Goal: Information Seeking & Learning: Compare options

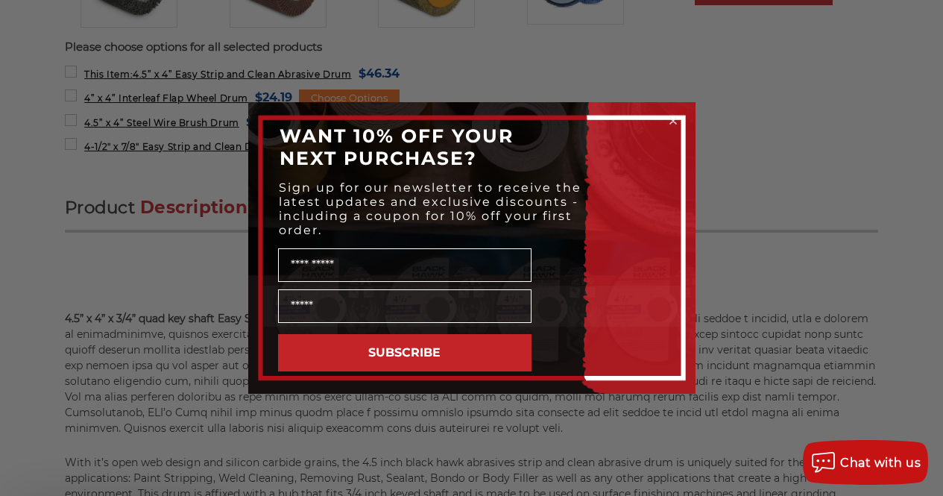
scroll to position [820, 0]
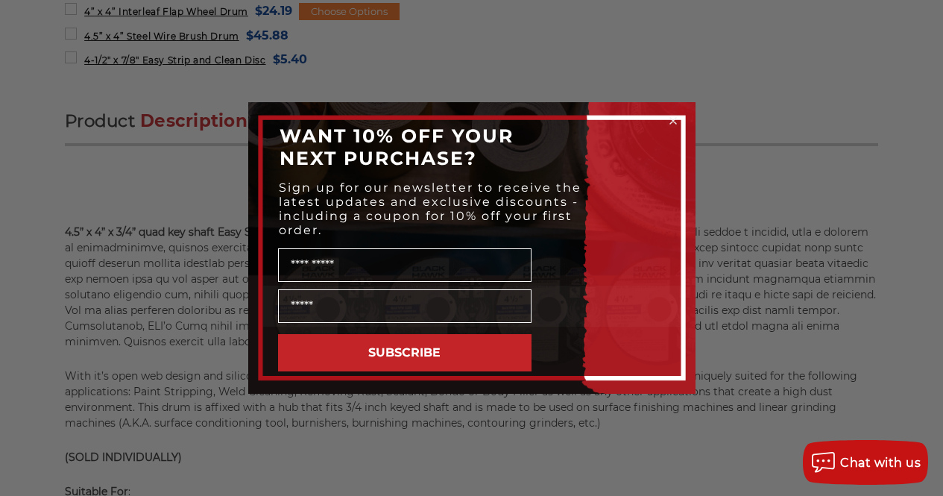
click at [671, 118] on icon "Close dialog" at bounding box center [673, 121] width 6 height 6
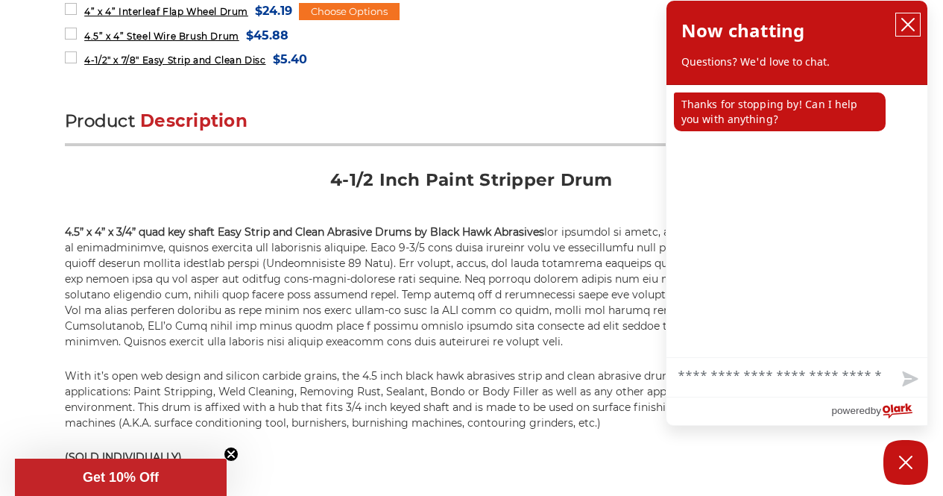
click at [909, 25] on icon "close chatbox" at bounding box center [908, 25] width 12 height 12
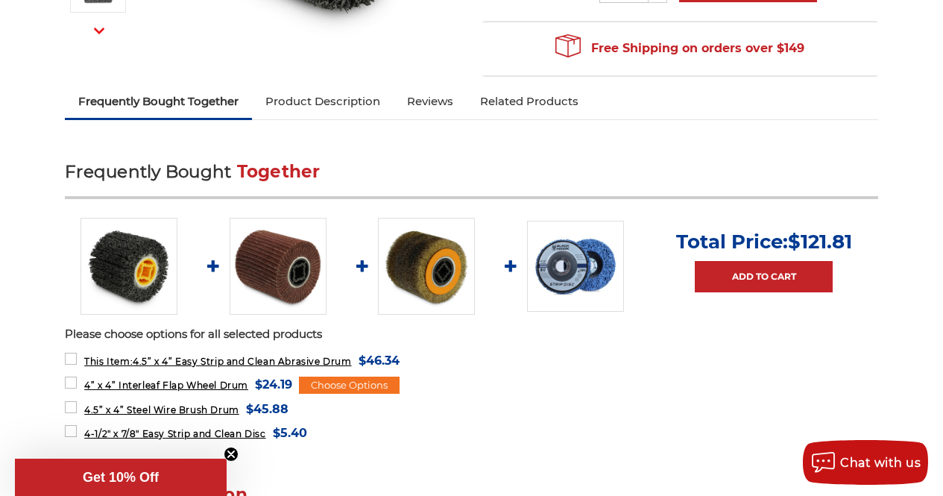
scroll to position [447, 0]
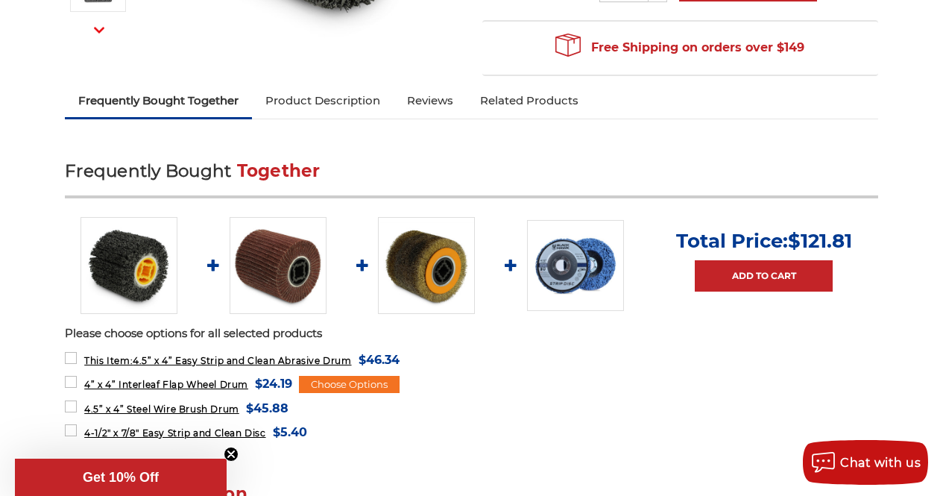
click at [414, 259] on img at bounding box center [426, 265] width 97 height 97
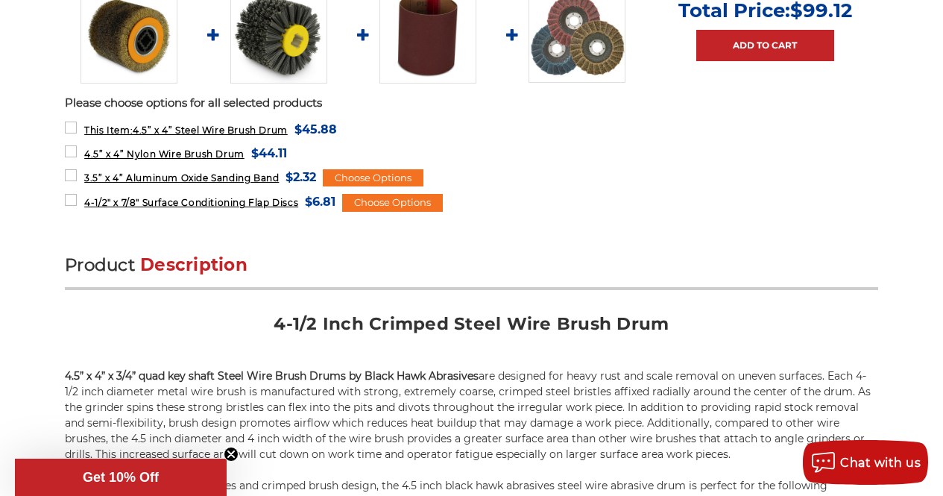
scroll to position [596, 0]
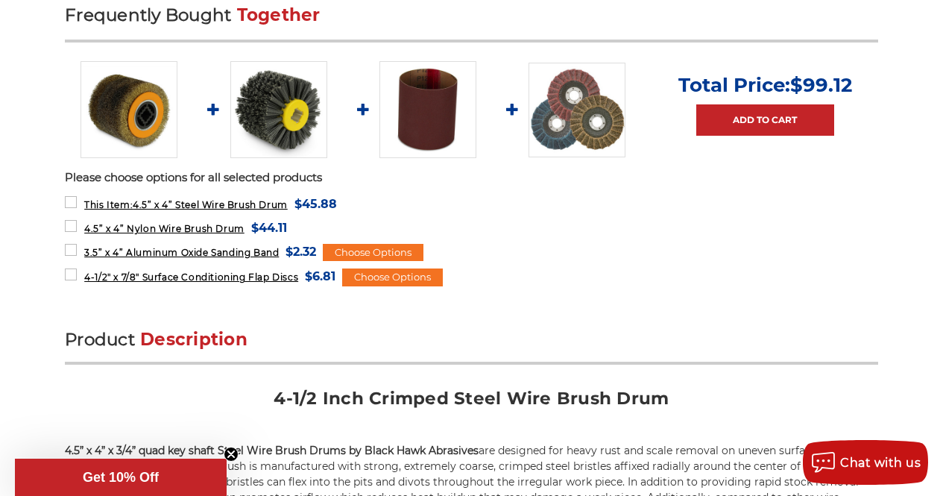
click at [285, 128] on img at bounding box center [278, 109] width 97 height 97
